Goal: Transaction & Acquisition: Obtain resource

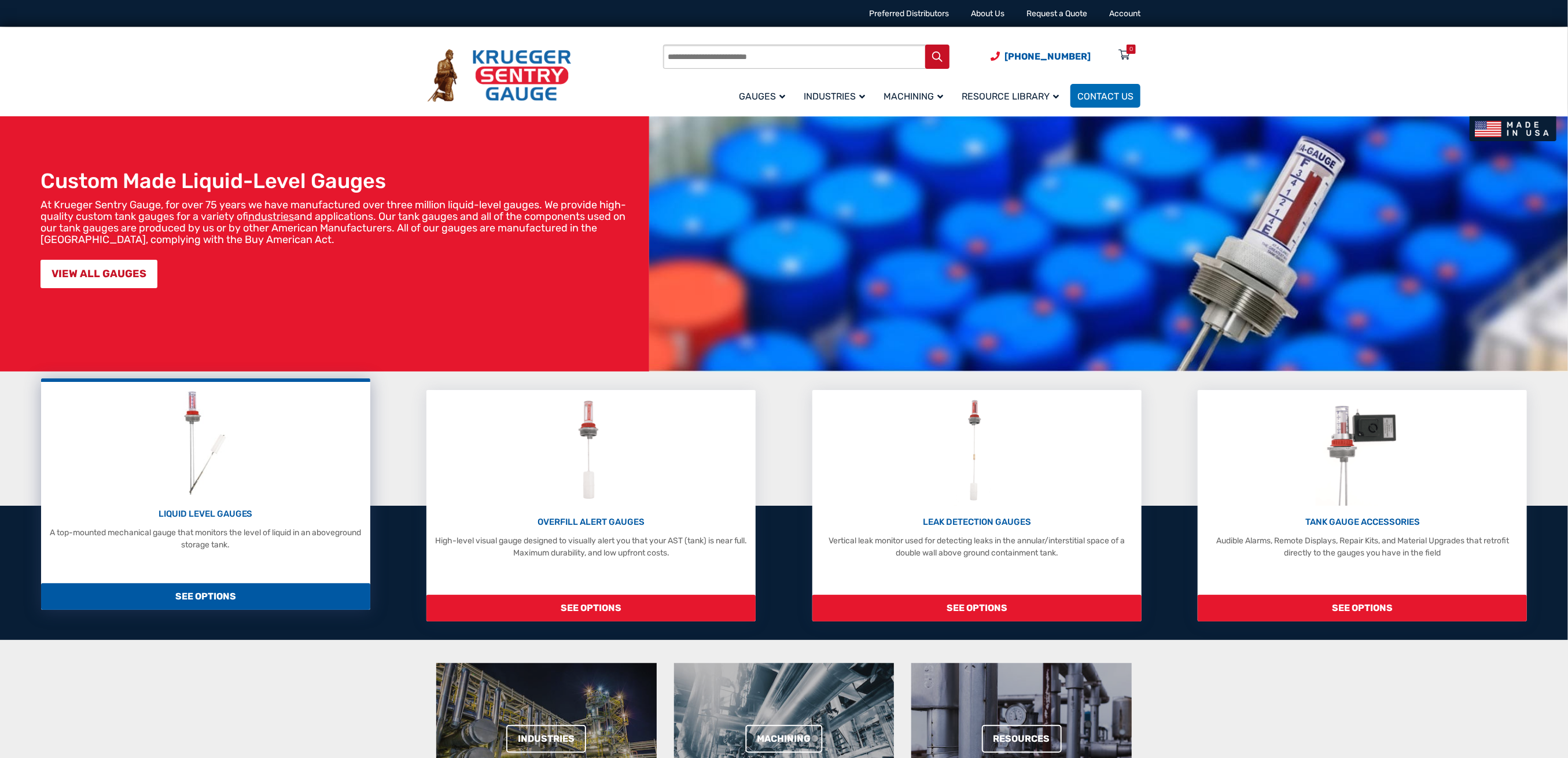
click at [226, 473] on img at bounding box center [205, 442] width 62 height 110
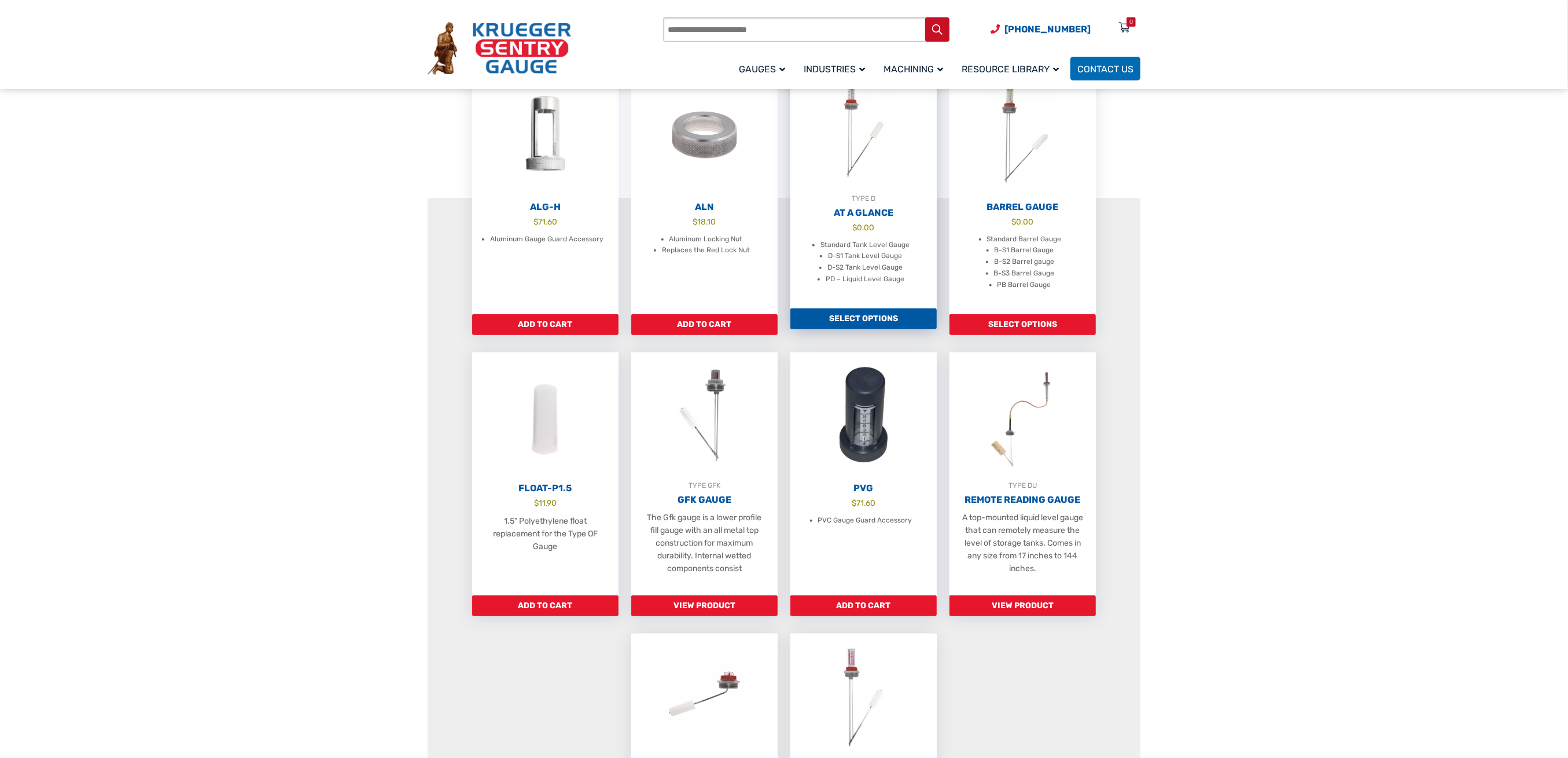
scroll to position [386, 0]
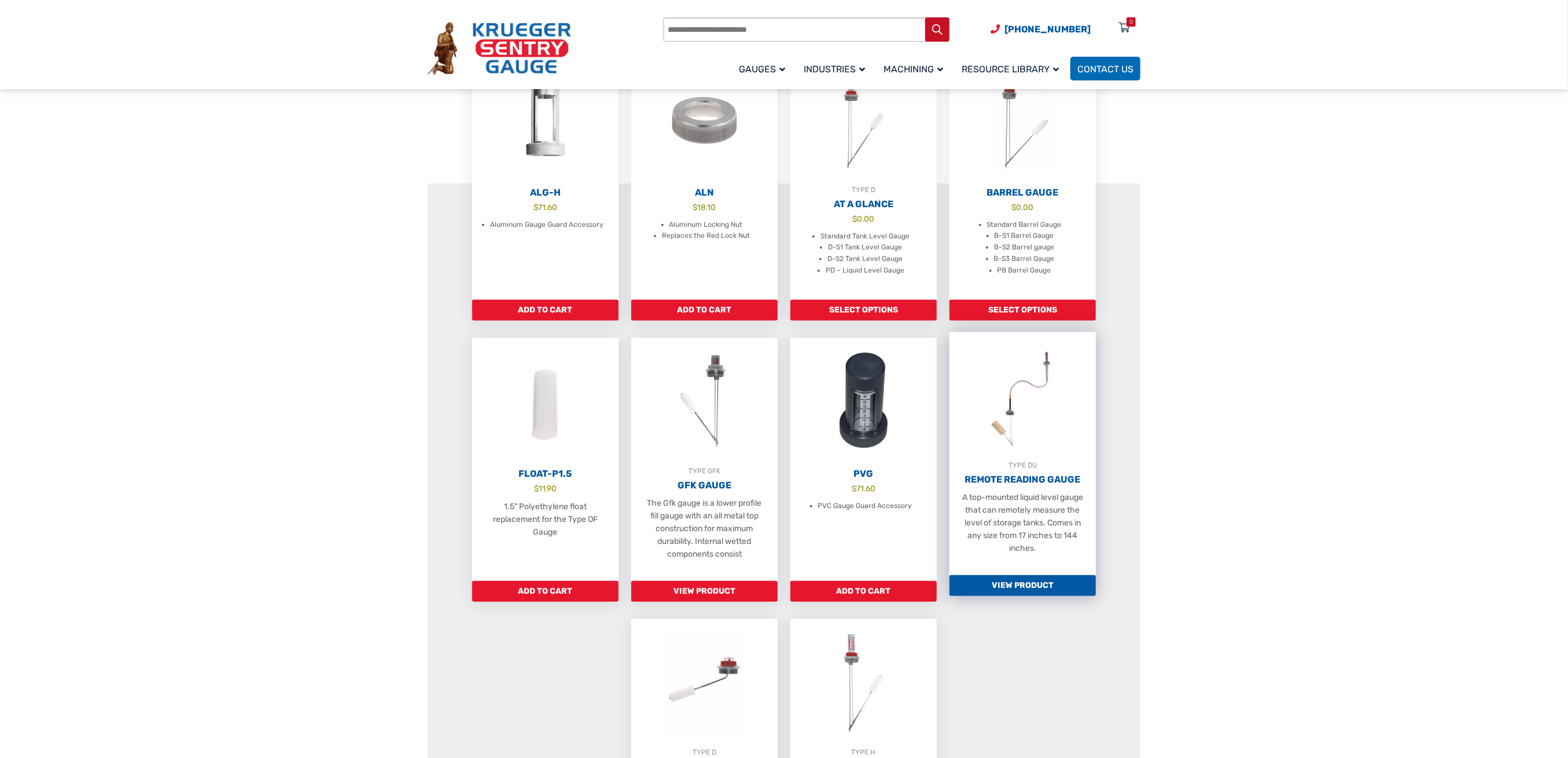
click at [1041, 434] on img at bounding box center [1022, 395] width 146 height 127
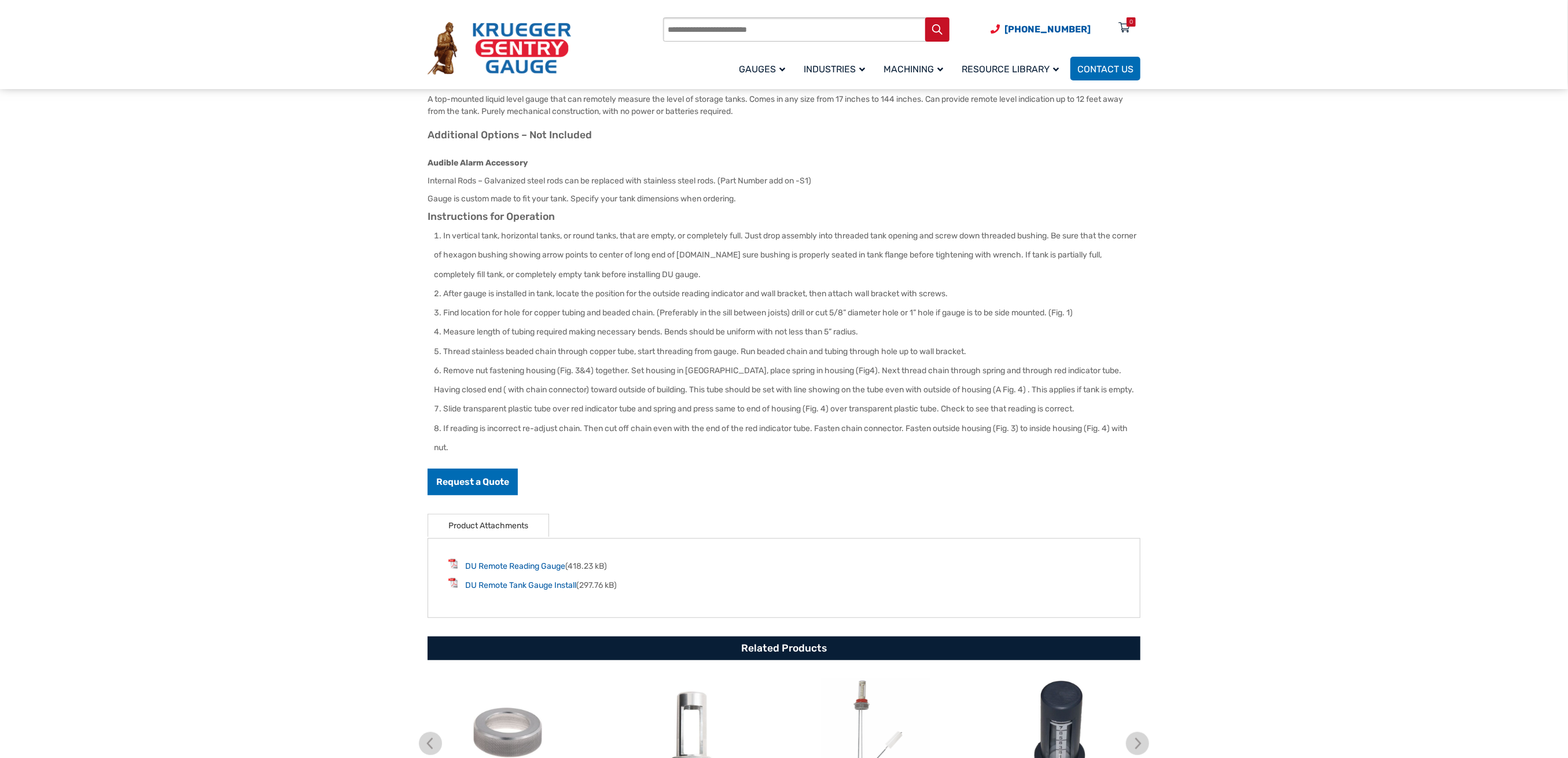
scroll to position [463, 0]
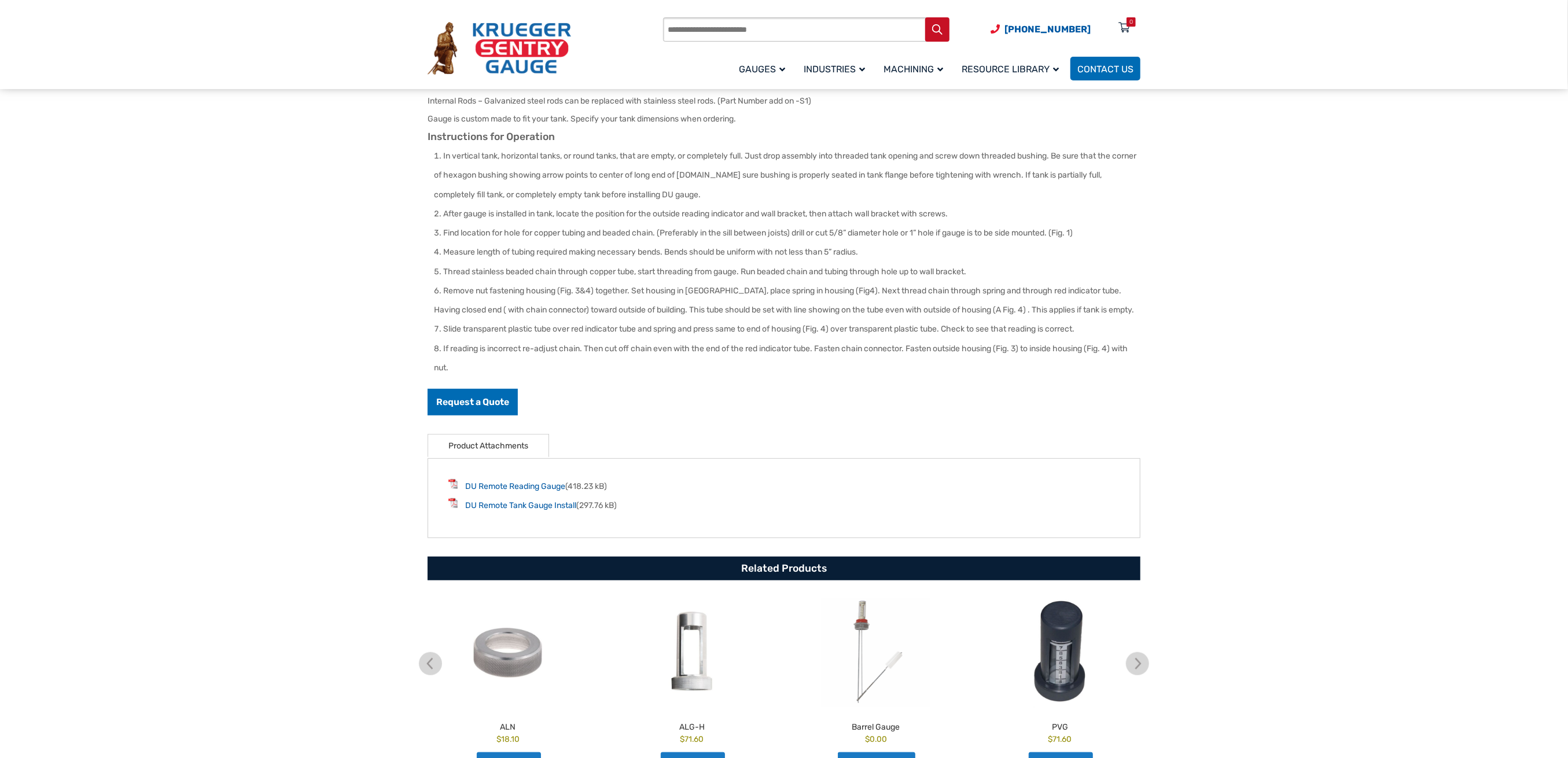
click at [519, 396] on p "Request a Quote" at bounding box center [783, 402] width 713 height 26
click at [471, 399] on link "Request a Quote" at bounding box center [472, 402] width 90 height 26
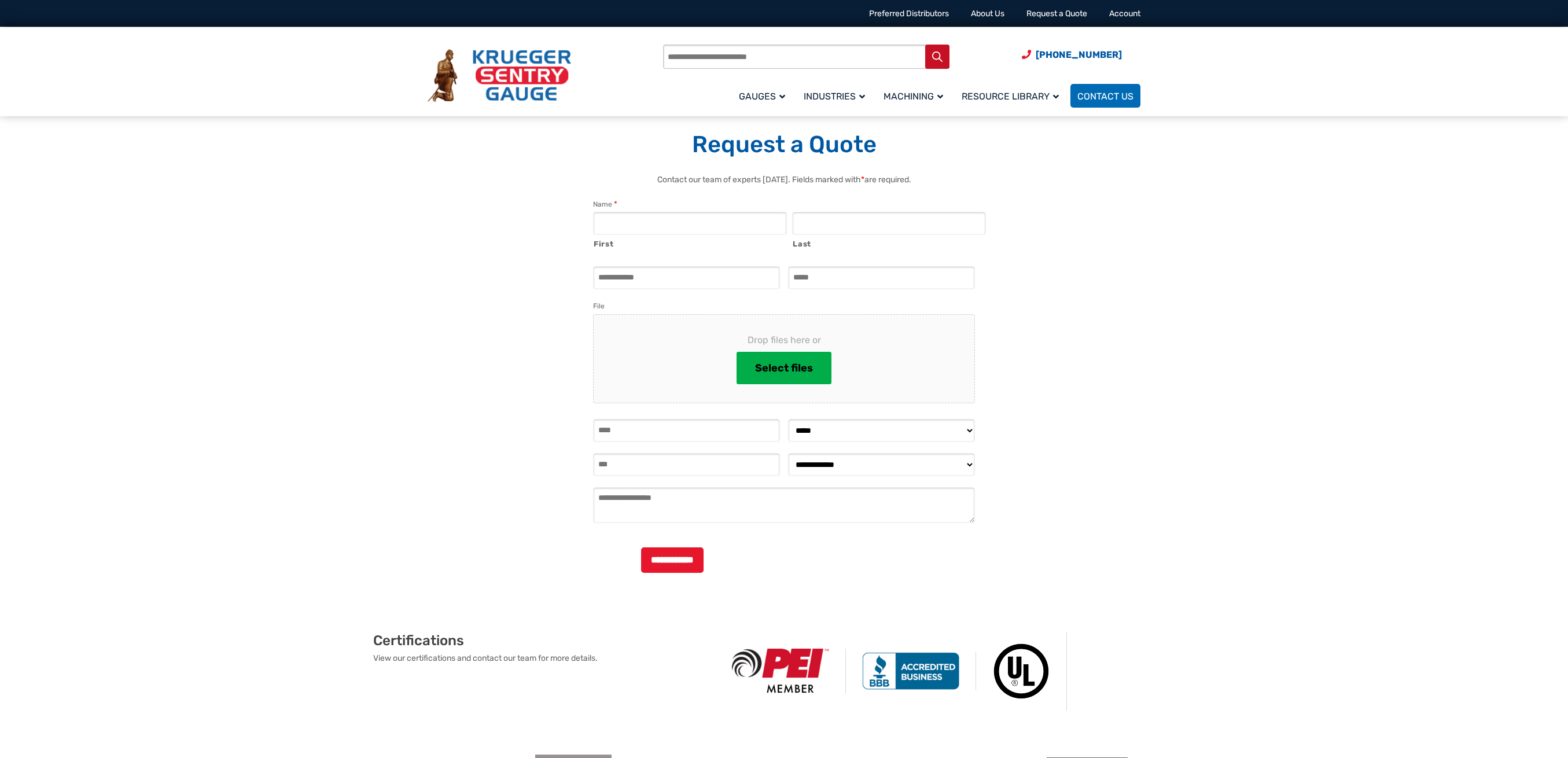
select select "**********"
